Goal: Information Seeking & Learning: Understand process/instructions

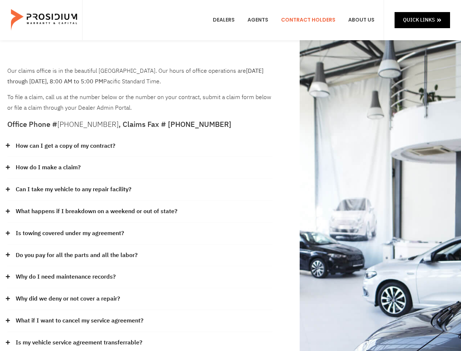
click at [231, 175] on div "How do I make a claim?" at bounding box center [139, 168] width 265 height 22
click at [140, 146] on div "How can I get a copy of my contract?" at bounding box center [139, 146] width 265 height 22
click at [65, 146] on link "How can I get a copy of my contract?" at bounding box center [66, 146] width 100 height 11
click at [140, 168] on div "How do I make a claim?" at bounding box center [139, 168] width 265 height 22
click at [48, 167] on link "How do I make a claim?" at bounding box center [48, 167] width 65 height 11
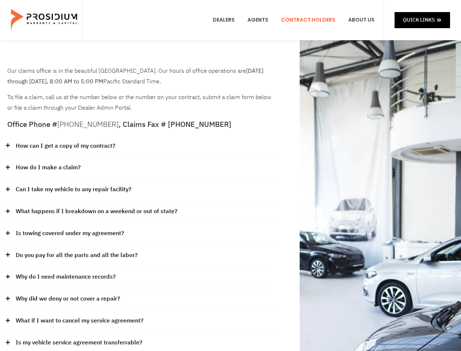
click at [140, 190] on div "Can I take my vehicle to any repair facility?" at bounding box center [139, 190] width 265 height 22
click at [74, 189] on link "Can I take my vehicle to any repair facility?" at bounding box center [74, 189] width 116 height 11
click at [140, 212] on link "What happens if I breakdown on a weekend or out of state?" at bounding box center [97, 211] width 162 height 11
click at [96, 211] on link "What happens if I breakdown on a weekend or out of state?" at bounding box center [97, 211] width 162 height 11
click at [140, 233] on div "Is towing covered under my agreement?" at bounding box center [139, 233] width 265 height 22
